Goal: Find specific page/section: Find specific page/section

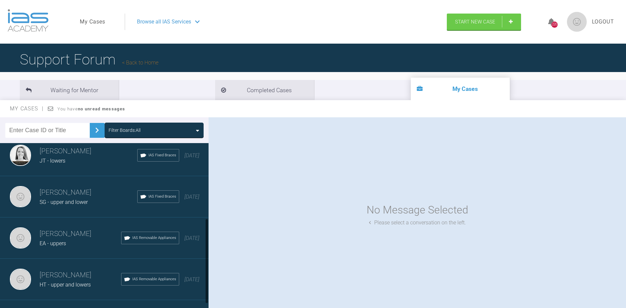
scroll to position [162, 0]
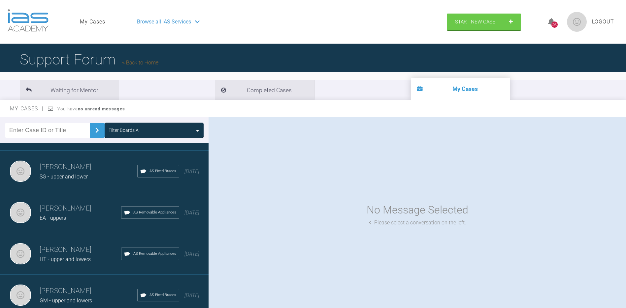
click at [65, 296] on div "GM - upper and lowers" at bounding box center [89, 300] width 98 height 9
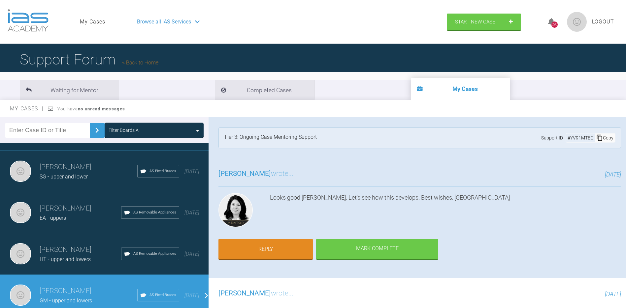
click at [58, 256] on span "HT - upper and lowers" at bounding box center [65, 259] width 51 height 6
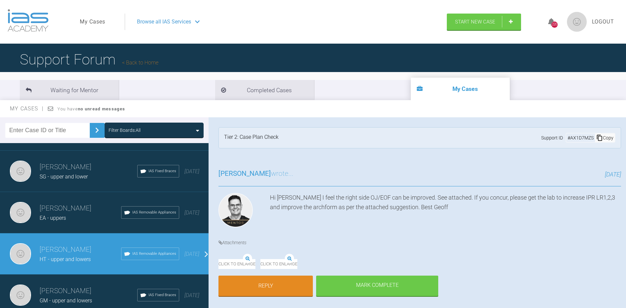
click at [45, 215] on span "EA - uppers" at bounding box center [53, 218] width 26 height 6
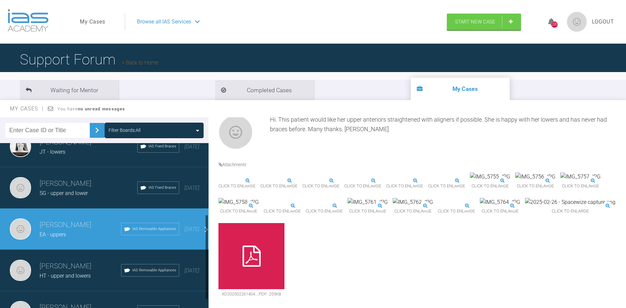
scroll to position [129, 0]
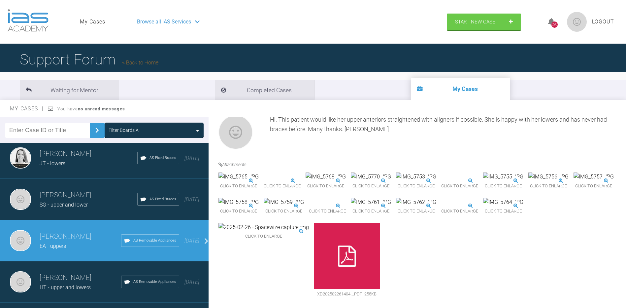
click at [52, 167] on div "JT - lowers" at bounding box center [89, 163] width 98 height 9
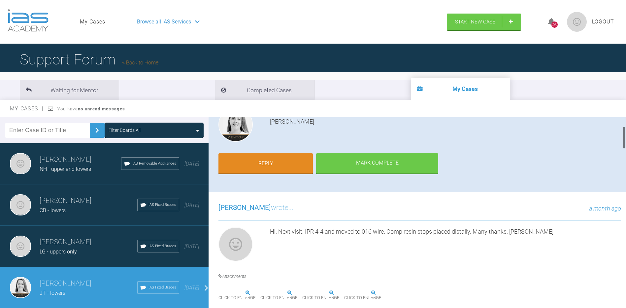
scroll to position [0, 0]
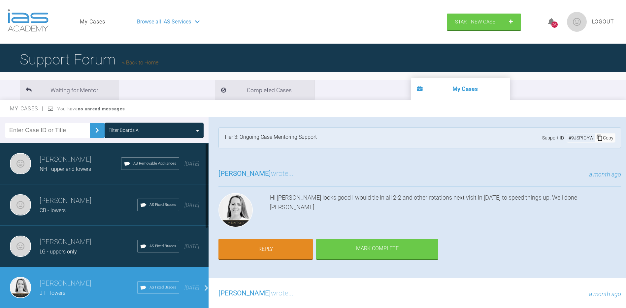
click at [52, 249] on span "LG - uppers only" at bounding box center [58, 251] width 37 height 6
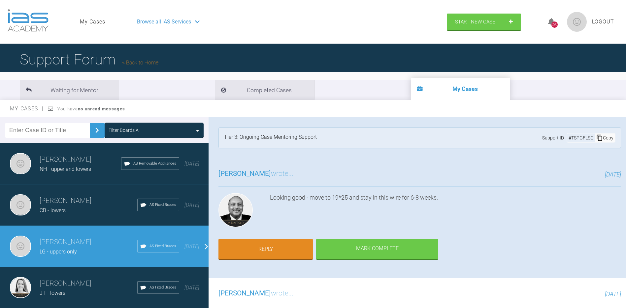
click at [51, 215] on div "[PERSON_NAME] CB - lowers IAS Fixed Braces [DATE]" at bounding box center [107, 204] width 214 height 41
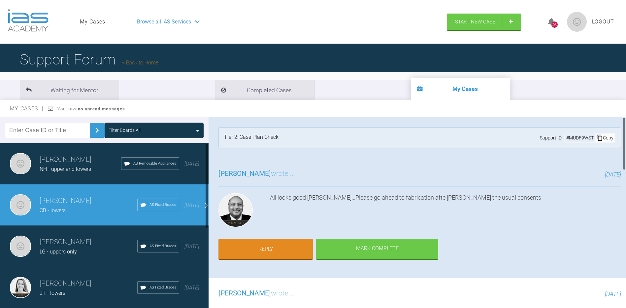
click at [56, 170] on span "NH - upper and lowers" at bounding box center [65, 169] width 51 height 6
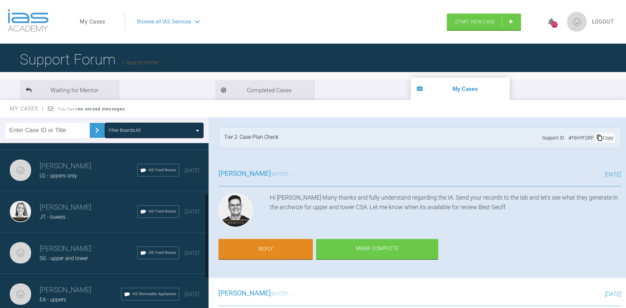
scroll to position [99, 0]
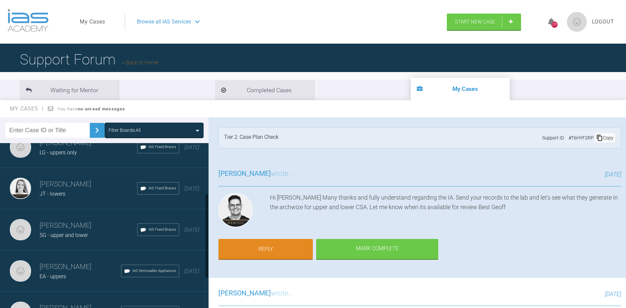
click at [61, 236] on span "SG - upper and lower" at bounding box center [64, 235] width 48 height 6
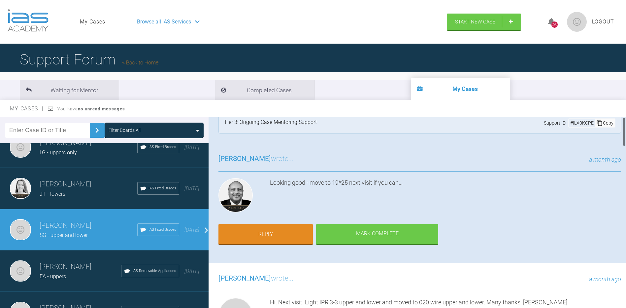
scroll to position [0, 0]
